Goal: Transaction & Acquisition: Purchase product/service

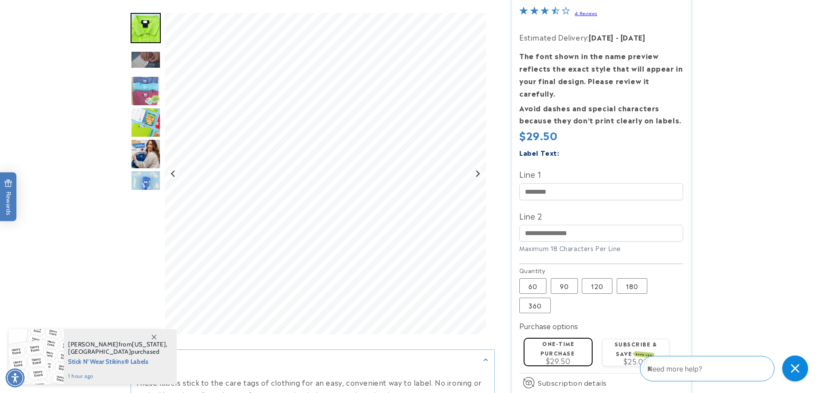
scroll to position [172, 0]
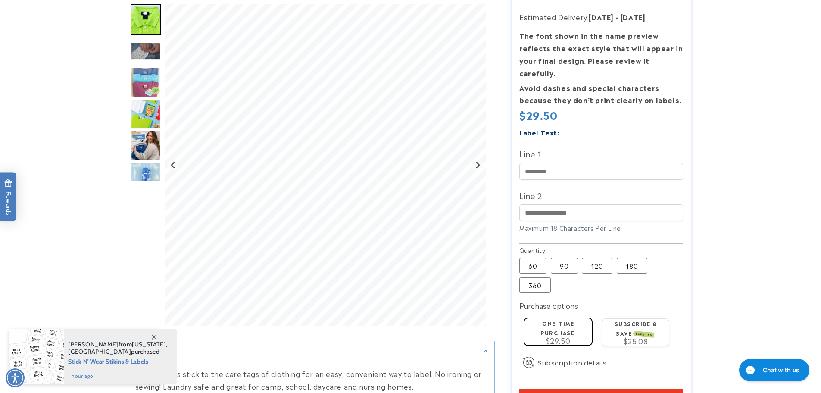
click at [649, 320] on label "Subscribe & save SAVE 15%" at bounding box center [636, 328] width 43 height 17
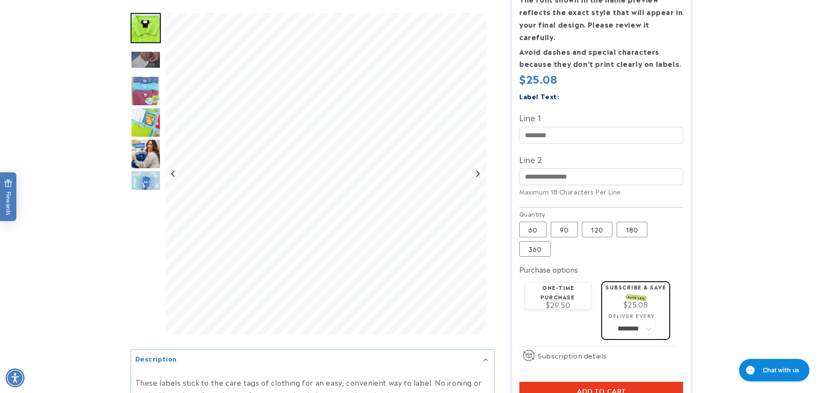
scroll to position [259, 0]
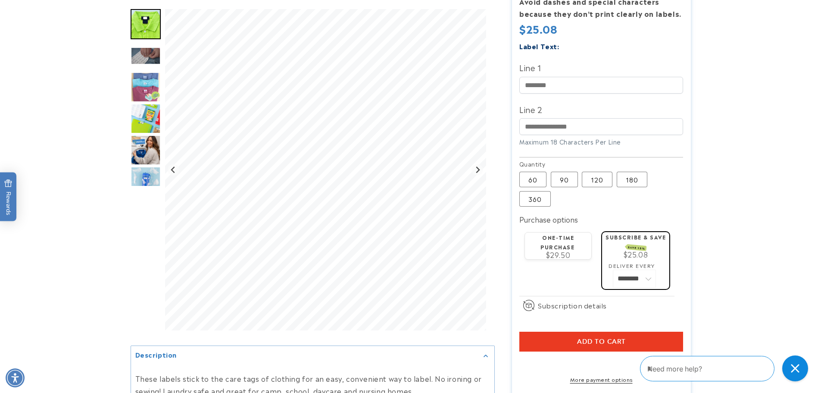
click at [545, 232] on div "One-time purchase $29.50" at bounding box center [559, 244] width 60 height 25
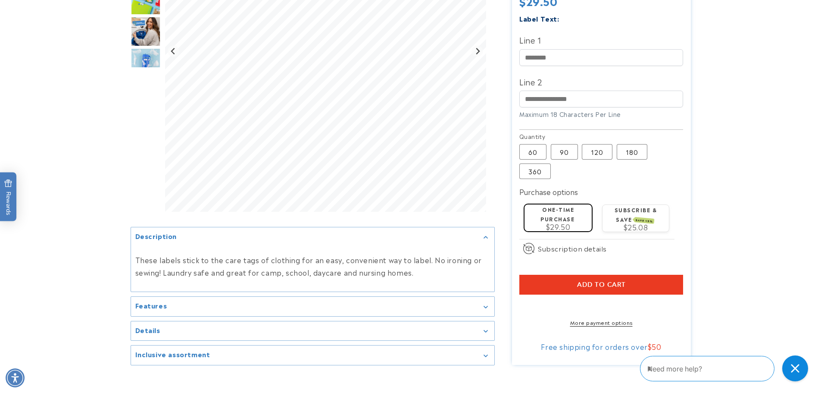
scroll to position [302, 0]
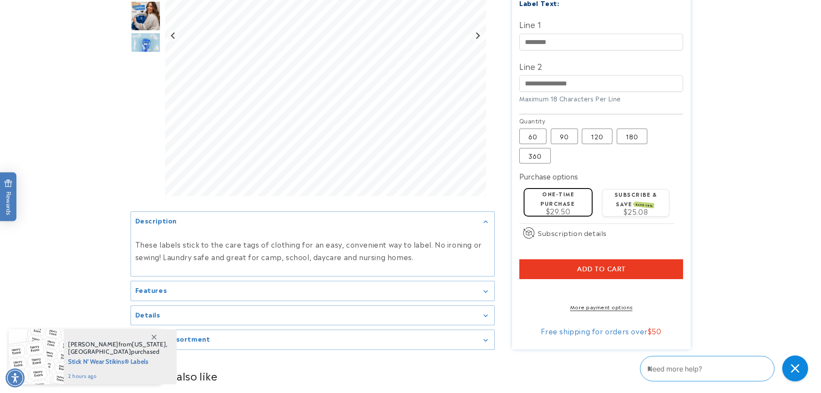
click at [611, 265] on span "Add to cart" at bounding box center [601, 269] width 49 height 8
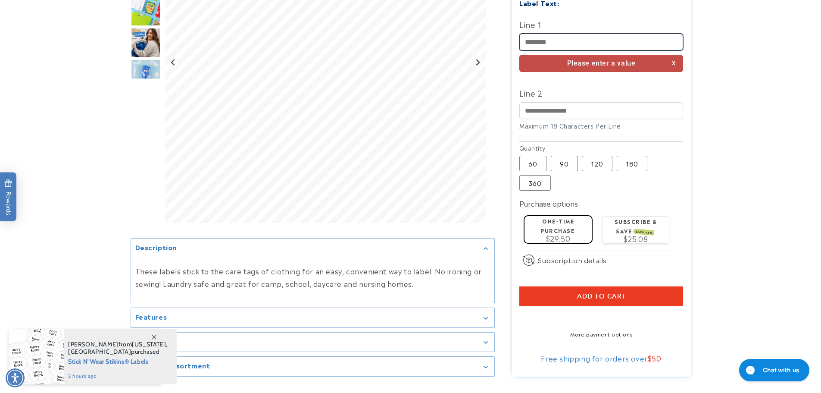
click at [595, 34] on input "Line 1" at bounding box center [602, 42] width 164 height 17
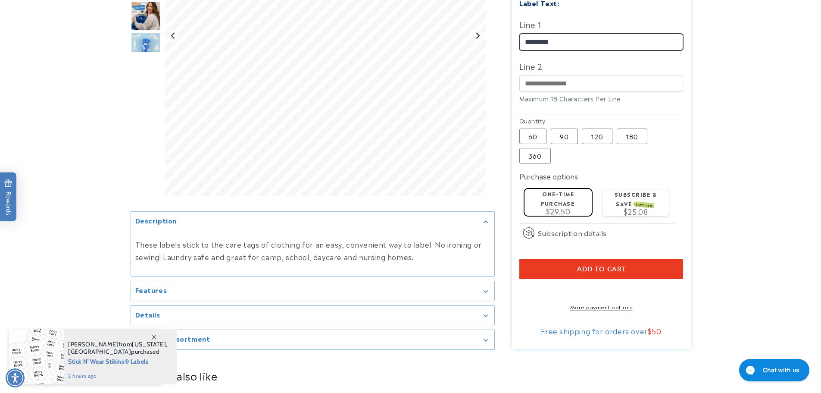
type input "*********"
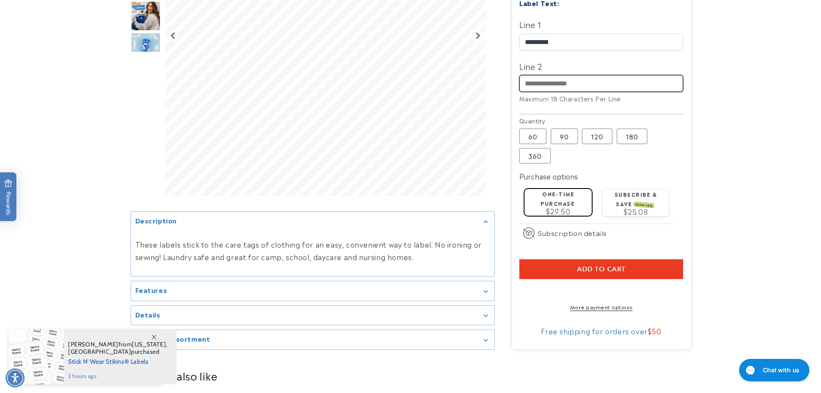
click at [574, 75] on input "Line 2" at bounding box center [602, 83] width 164 height 17
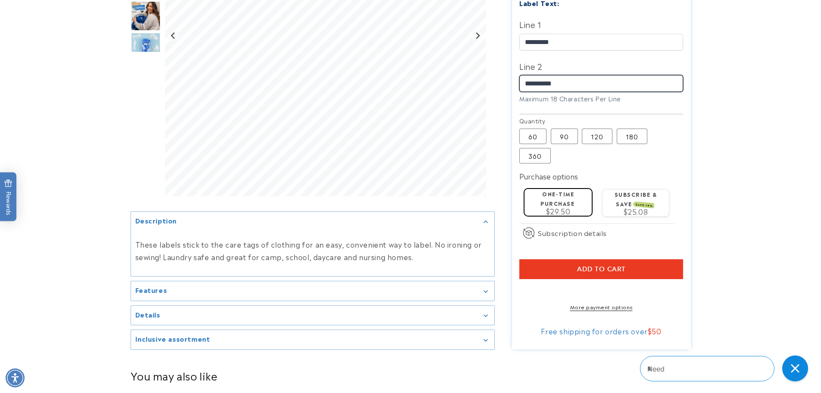
type input "**********"
click at [629, 259] on button "Add to cart" at bounding box center [602, 269] width 164 height 20
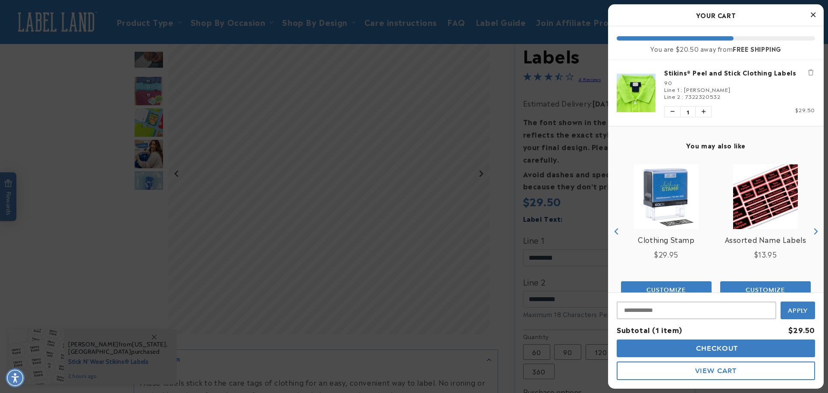
scroll to position [23, 0]
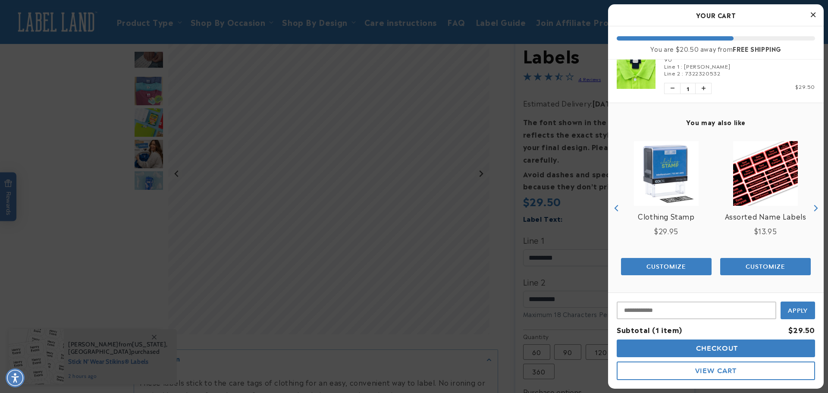
click at [726, 346] on span "Checkout" at bounding box center [716, 348] width 44 height 8
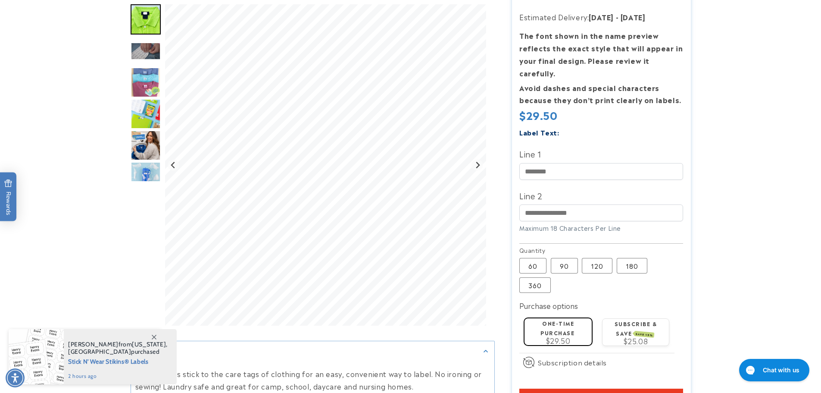
scroll to position [302, 0]
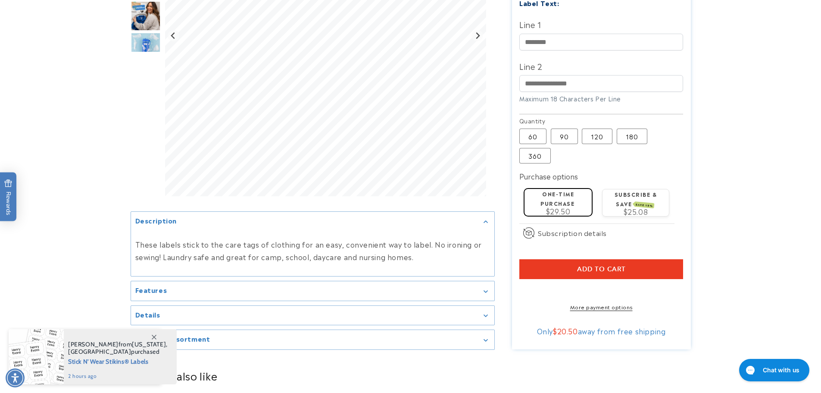
click at [627, 189] on div "Subscribe & save SAVE 15% $25.08" at bounding box center [636, 201] width 60 height 25
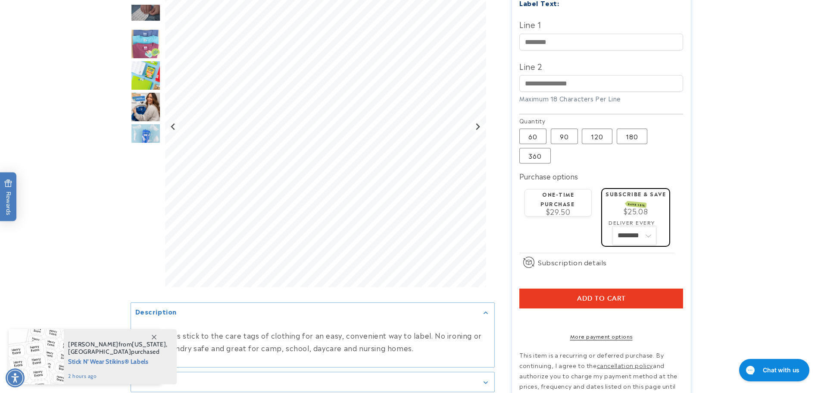
click at [630, 226] on select "******** ********" at bounding box center [634, 235] width 43 height 18
click at [582, 257] on span "Subscription details" at bounding box center [572, 262] width 69 height 10
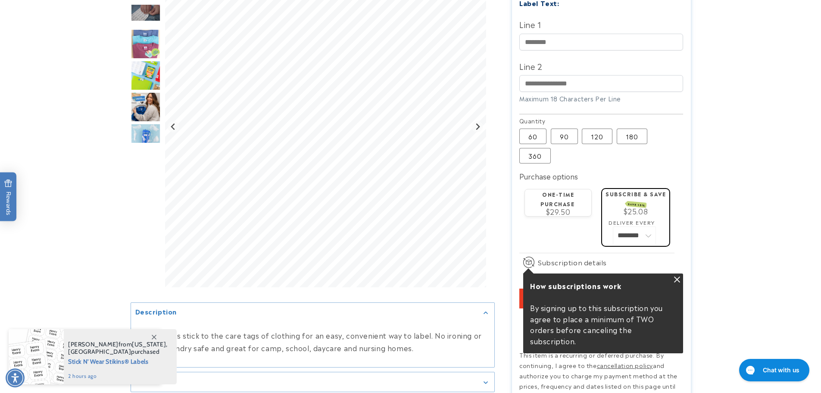
scroll to position [345, 0]
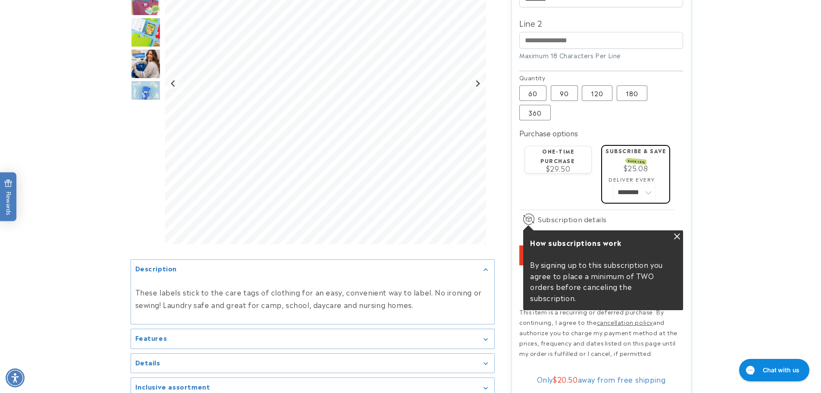
click at [740, 174] on product-info at bounding box center [410, 61] width 821 height 681
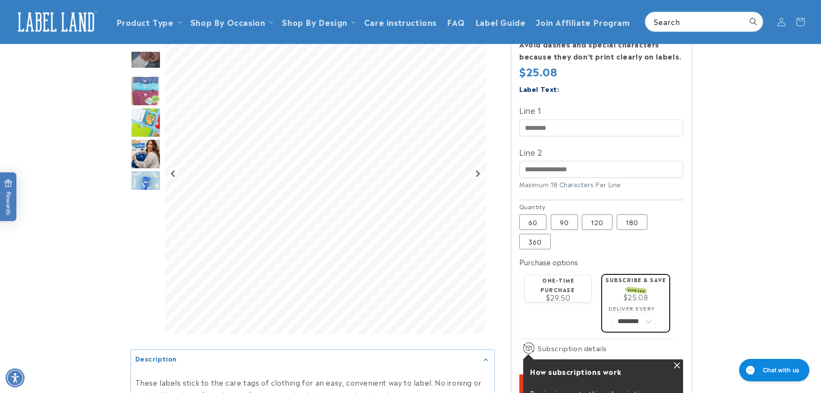
scroll to position [216, 0]
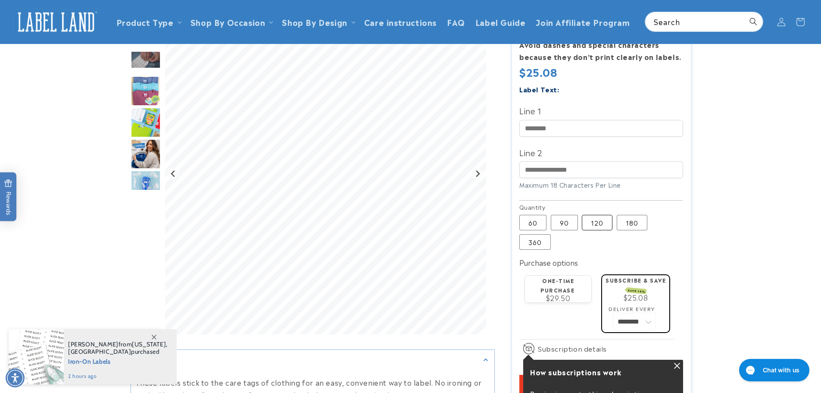
click at [596, 215] on label "120 Variant sold out or unavailable" at bounding box center [597, 223] width 31 height 16
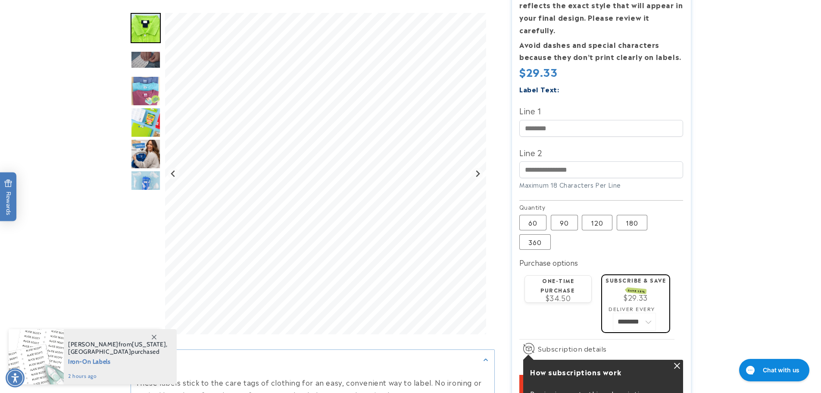
scroll to position [388, 0]
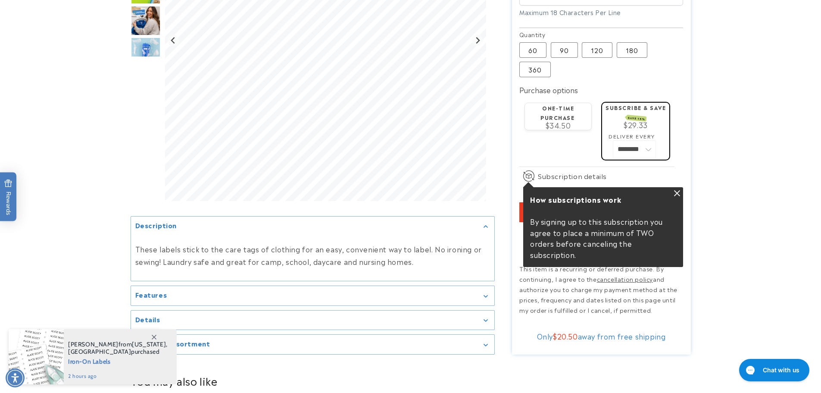
click at [568, 105] on label "One-time purchase" at bounding box center [558, 112] width 34 height 17
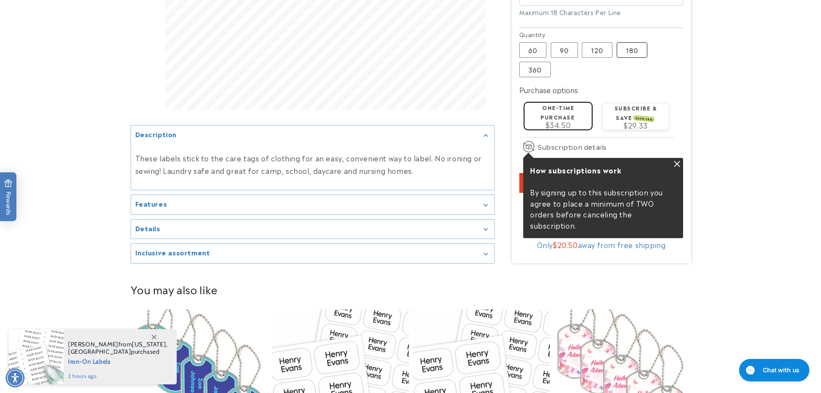
click at [630, 42] on label "180 Variant sold out or unavailable" at bounding box center [632, 50] width 31 height 16
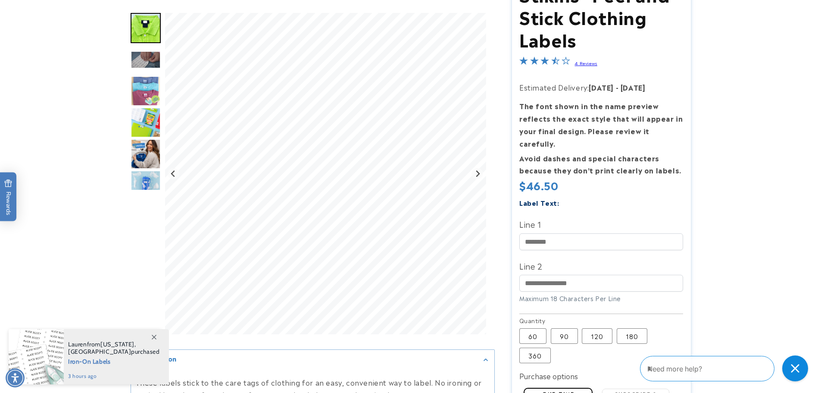
scroll to position [172, 0]
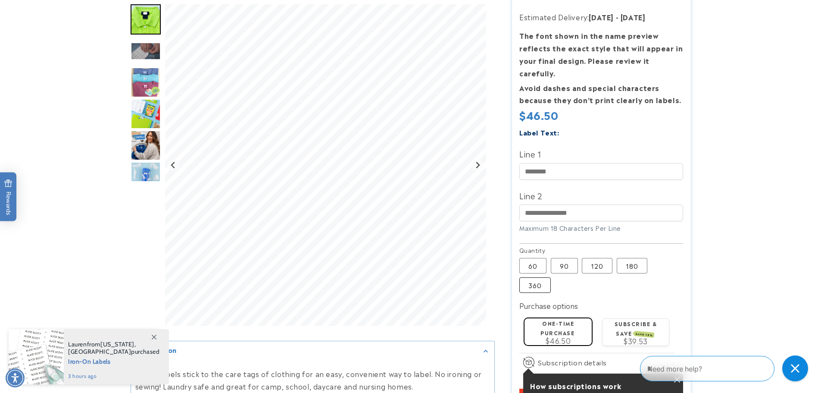
click at [533, 277] on label "360 Variant sold out or unavailable" at bounding box center [535, 285] width 31 height 16
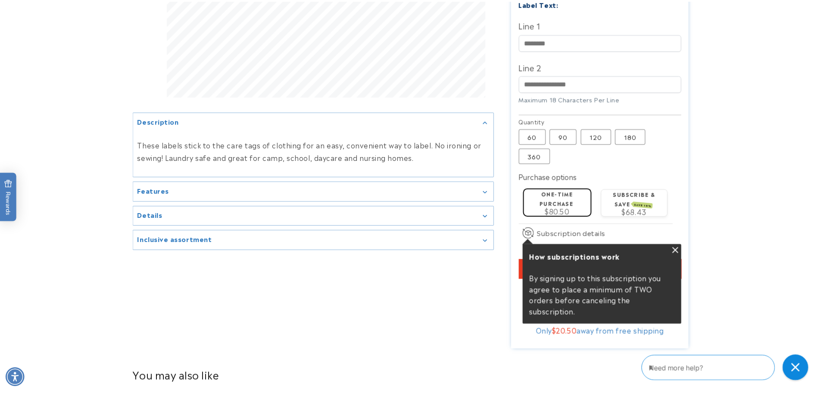
scroll to position [302, 0]
